Goal: Task Accomplishment & Management: Use online tool/utility

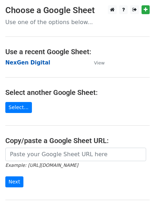
click at [33, 65] on strong "NexGen Digital" at bounding box center [27, 63] width 45 height 6
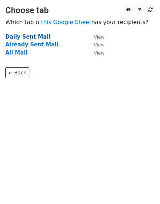
click at [30, 39] on strong "Daily Sent Mail" at bounding box center [27, 37] width 45 height 6
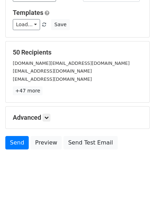
scroll to position [99, 0]
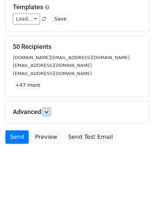
click at [46, 109] on link at bounding box center [47, 112] width 8 height 8
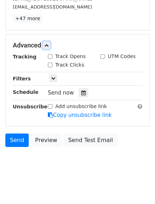
scroll to position [169, 0]
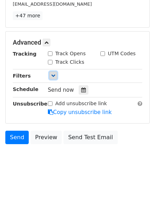
click at [54, 78] on icon at bounding box center [53, 75] width 4 height 4
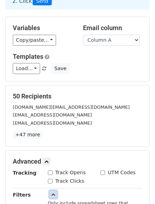
scroll to position [49, 0]
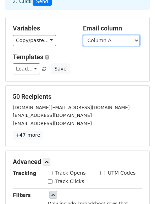
click at [110, 39] on select "Column A" at bounding box center [111, 40] width 57 height 11
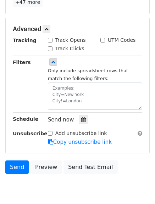
scroll to position [212, 0]
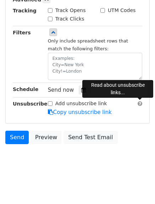
click at [141, 104] on span at bounding box center [140, 103] width 5 height 5
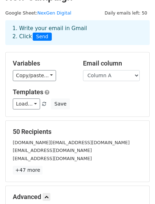
scroll to position [0, 0]
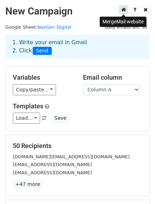
click at [122, 10] on icon at bounding box center [123, 9] width 5 height 5
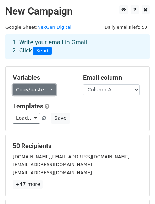
click at [47, 91] on link "Copy/paste..." at bounding box center [34, 89] width 43 height 11
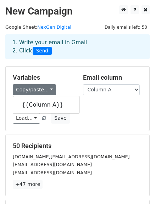
click at [97, 115] on div "Load... No templates saved Save" at bounding box center [77, 118] width 140 height 11
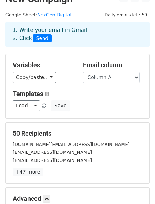
scroll to position [13, 0]
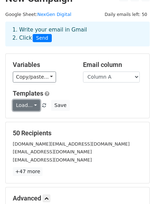
click at [31, 106] on link "Load..." at bounding box center [26, 105] width 27 height 11
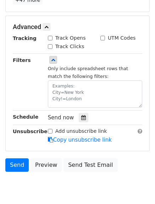
scroll to position [185, 0]
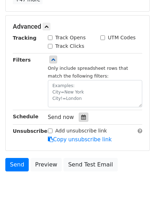
click at [82, 118] on icon at bounding box center [83, 117] width 5 height 5
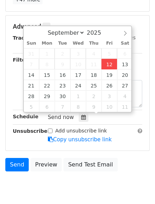
type input "2025-09-12 12:12"
type input "12"
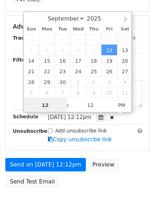
scroll to position [0, 0]
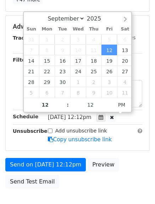
click at [87, 117] on span "Fri, Sep 12, 12:12pm" at bounding box center [70, 117] width 44 height 6
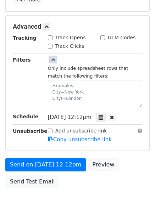
click at [132, 134] on div "Add unsubscribe link Copy unsubscribe link" at bounding box center [95, 135] width 105 height 16
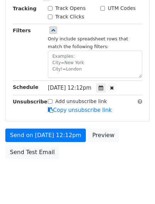
scroll to position [215, 0]
